Goal: Check status: Check status

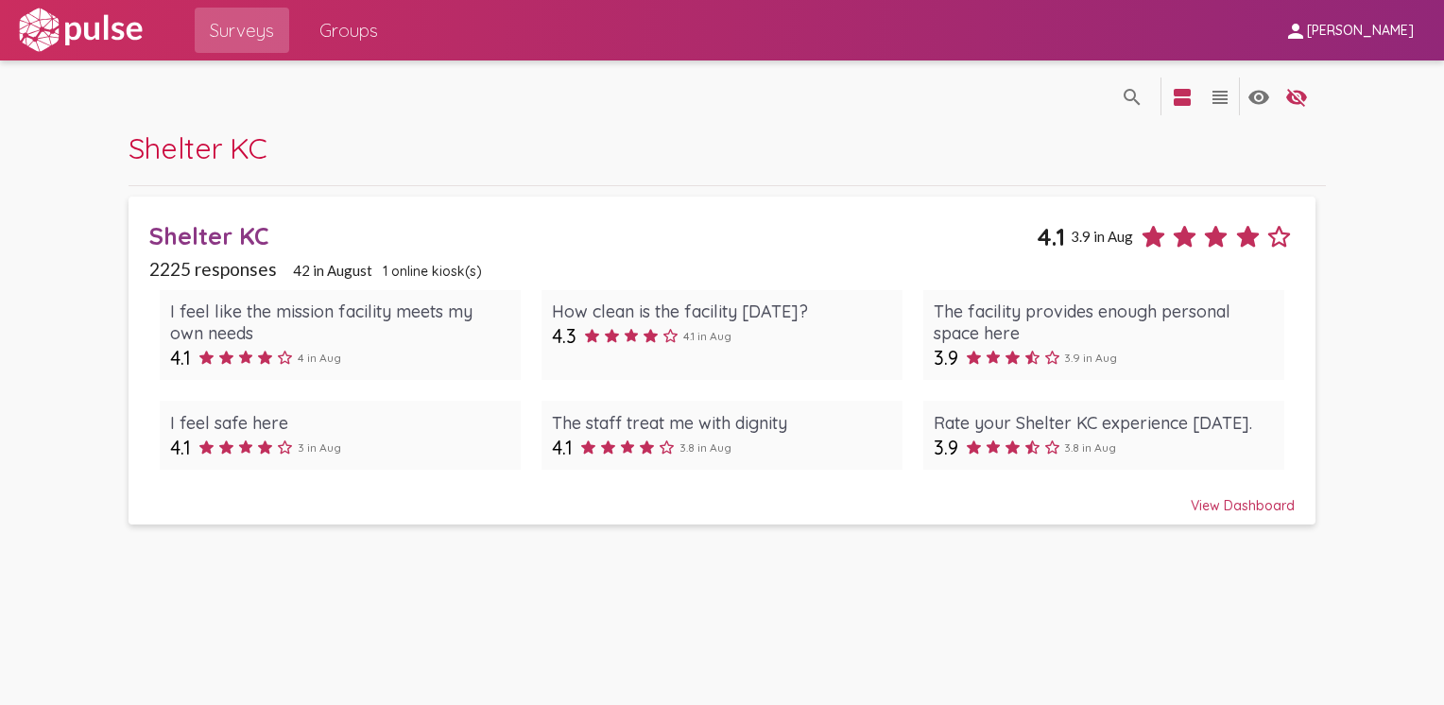
click at [1240, 506] on div "View Dashboard" at bounding box center [722, 497] width 1146 height 34
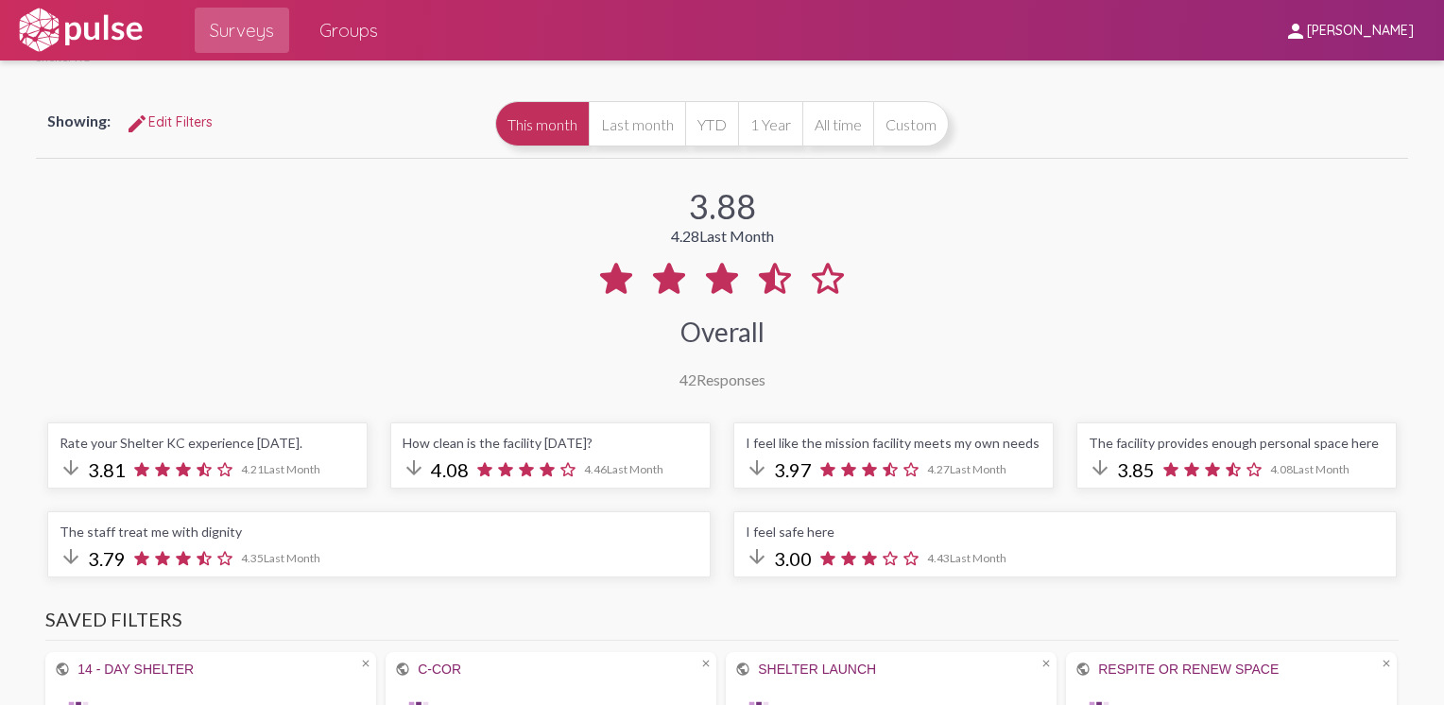
scroll to position [66, 0]
click at [637, 128] on button "Last month" at bounding box center [637, 124] width 96 height 45
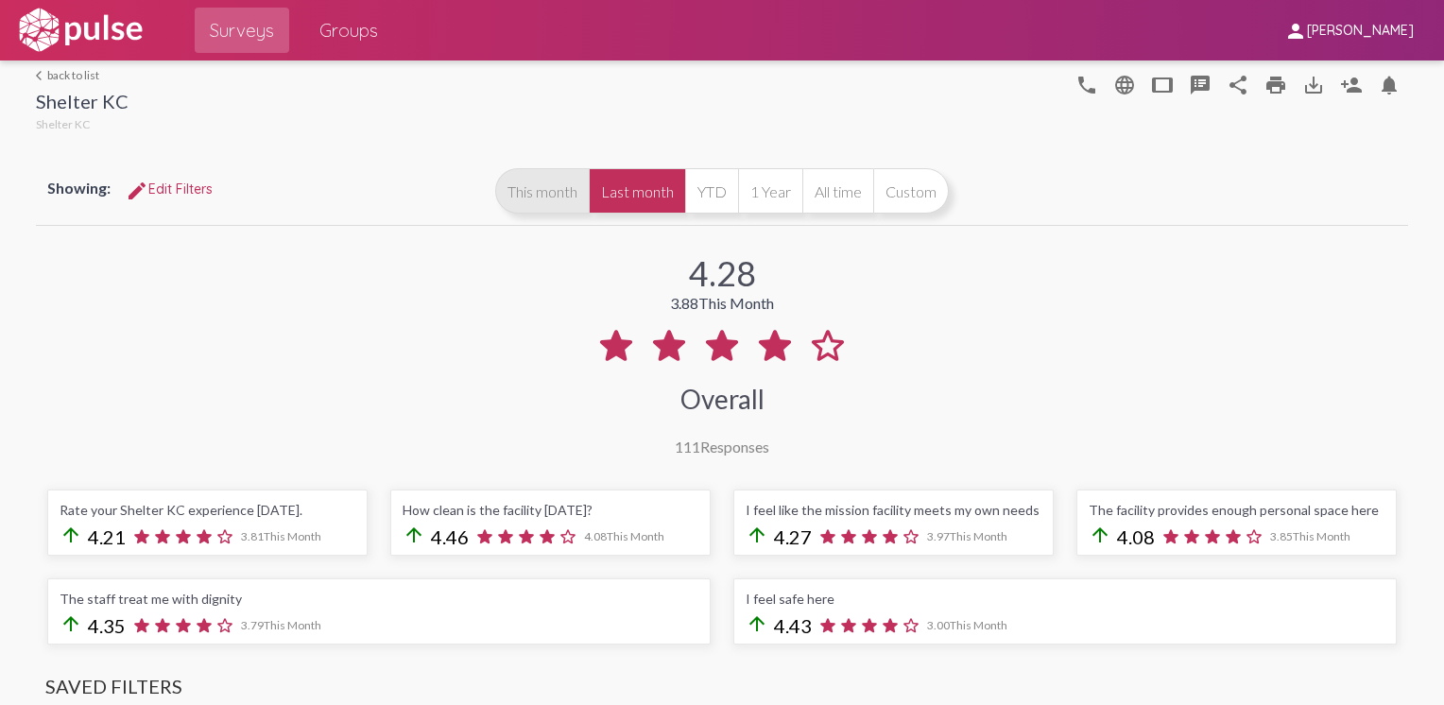
click at [545, 198] on button "This month" at bounding box center [542, 190] width 94 height 45
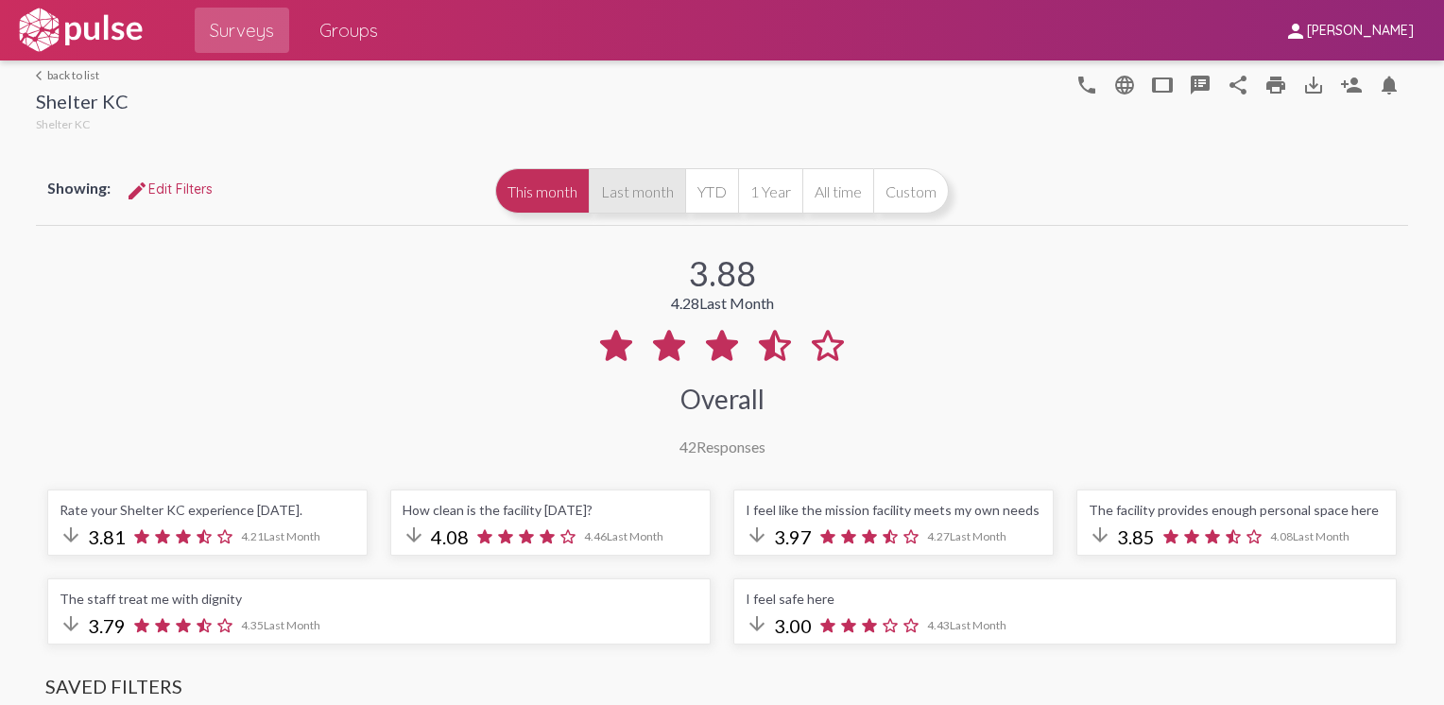
click at [646, 197] on button "Last month" at bounding box center [637, 190] width 96 height 45
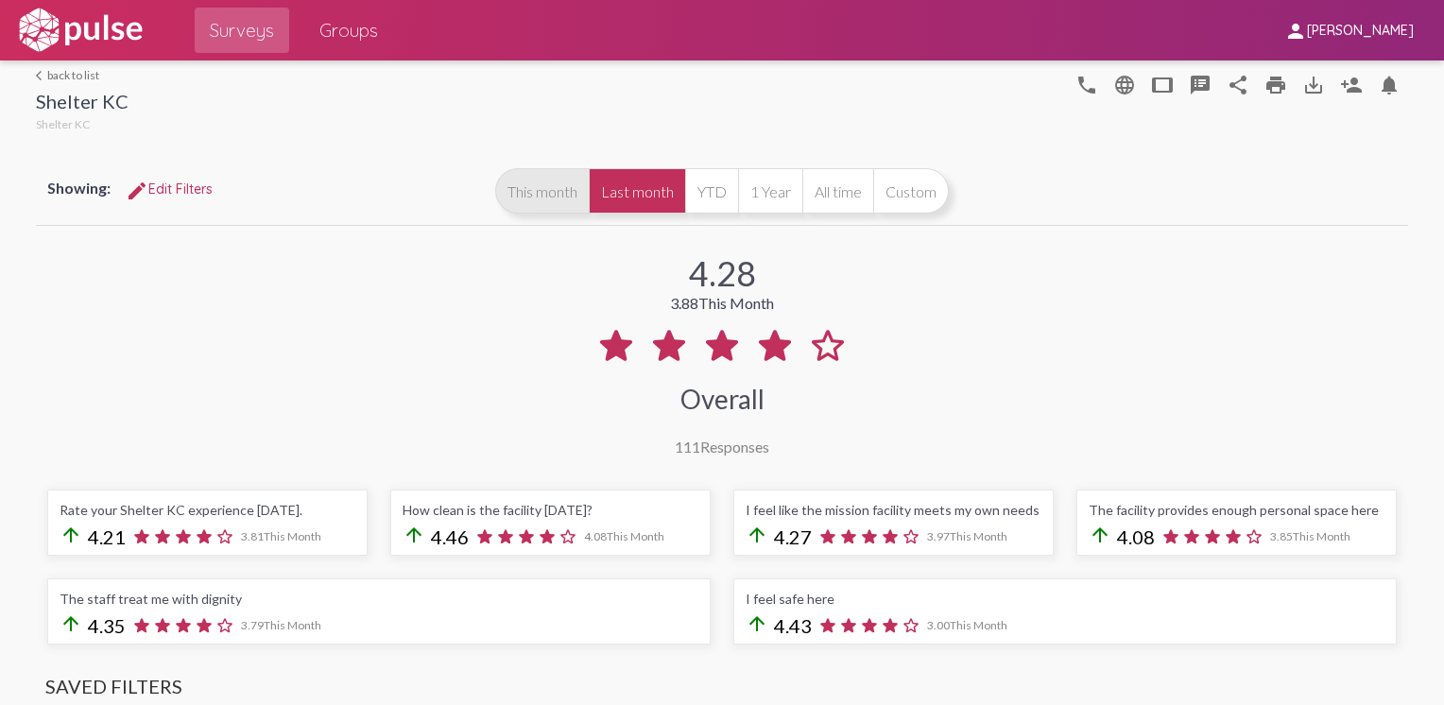
click at [526, 191] on button "This month" at bounding box center [542, 190] width 94 height 45
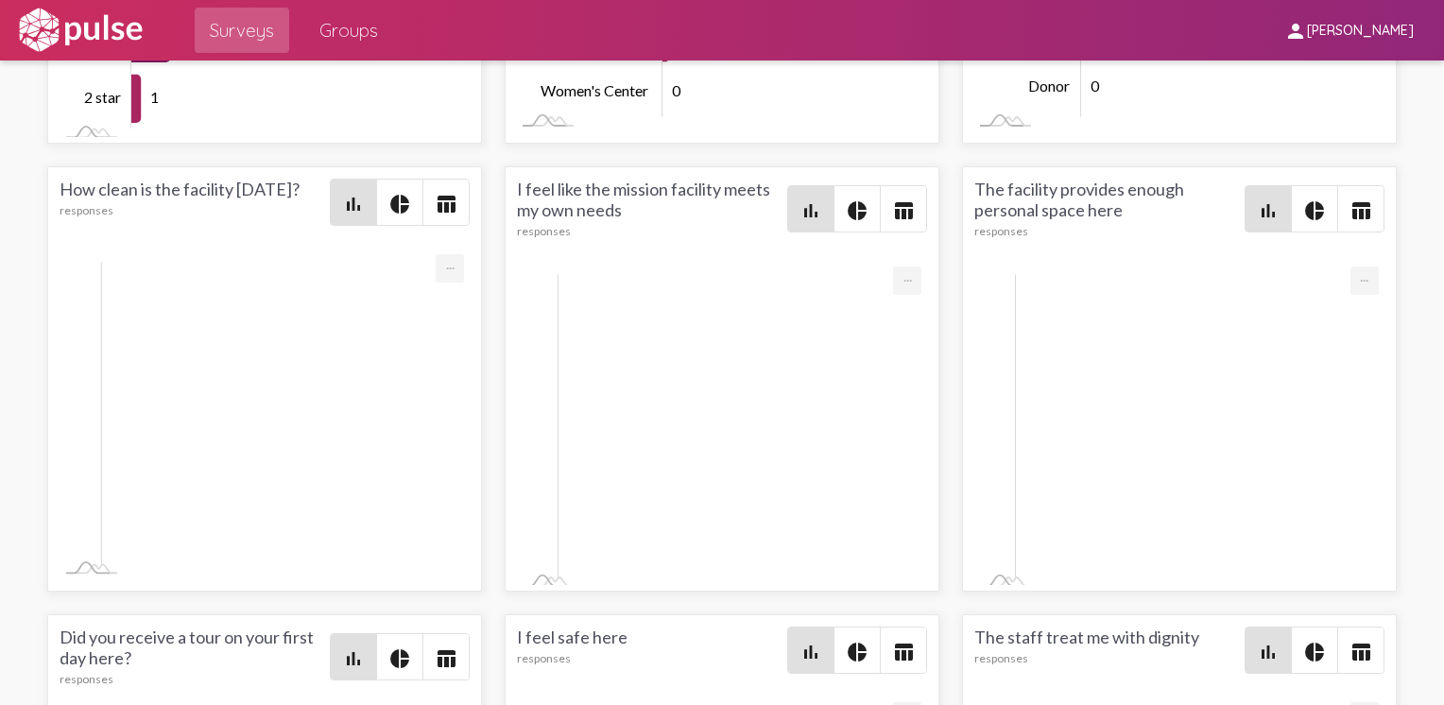
scroll to position [439, 0]
drag, startPoint x: 232, startPoint y: 397, endPoint x: 592, endPoint y: 417, distance: 360.7
drag, startPoint x: 592, startPoint y: 417, endPoint x: 642, endPoint y: 448, distance: 59.0
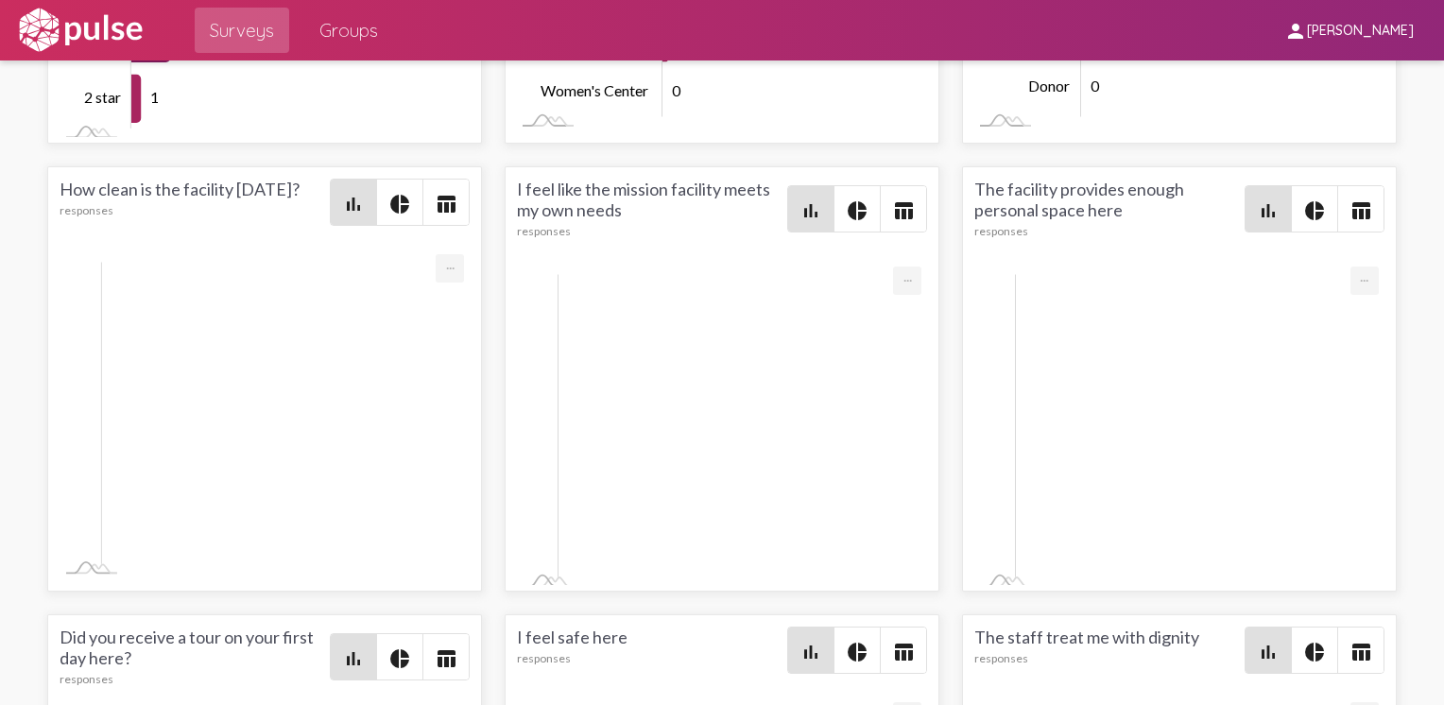
scroll to position [1093, 0]
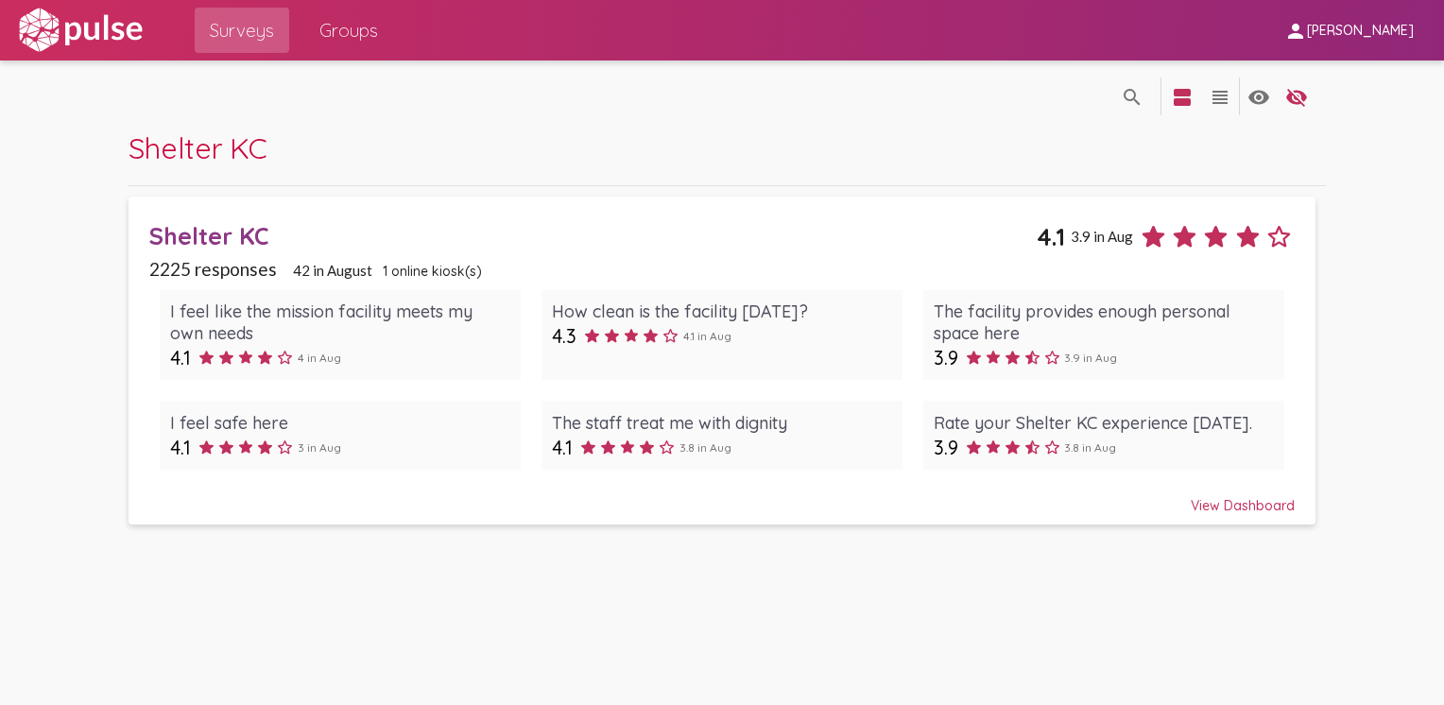
click at [1207, 501] on div "View Dashboard" at bounding box center [722, 497] width 1146 height 34
